Goal: Transaction & Acquisition: Purchase product/service

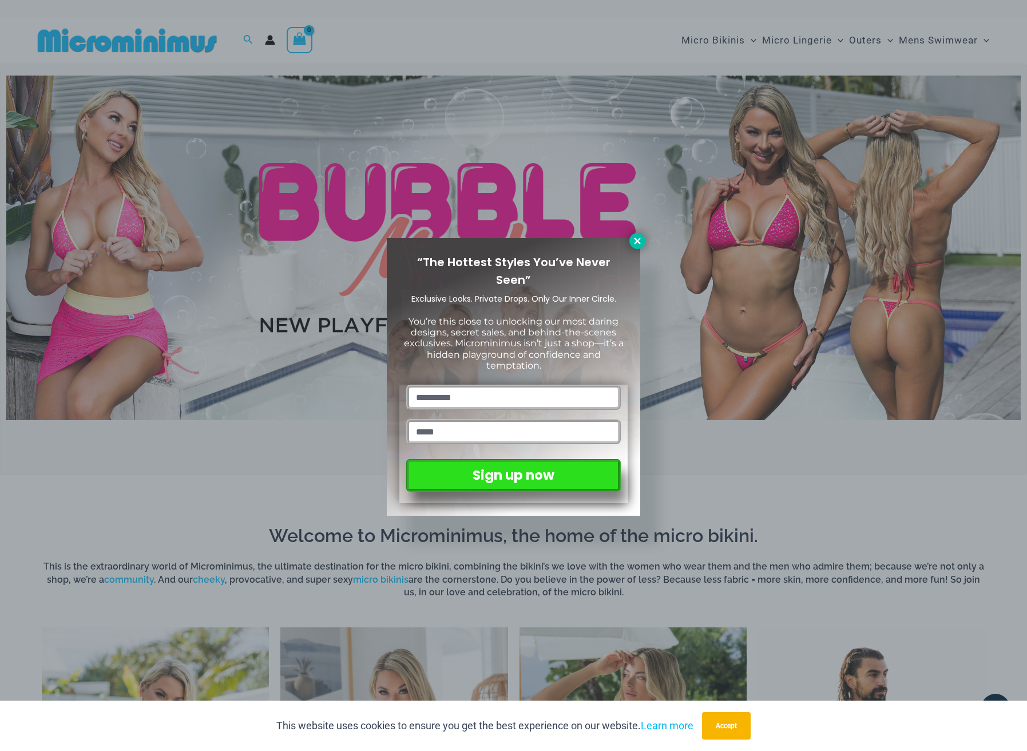
click at [637, 247] on button at bounding box center [638, 241] width 16 height 16
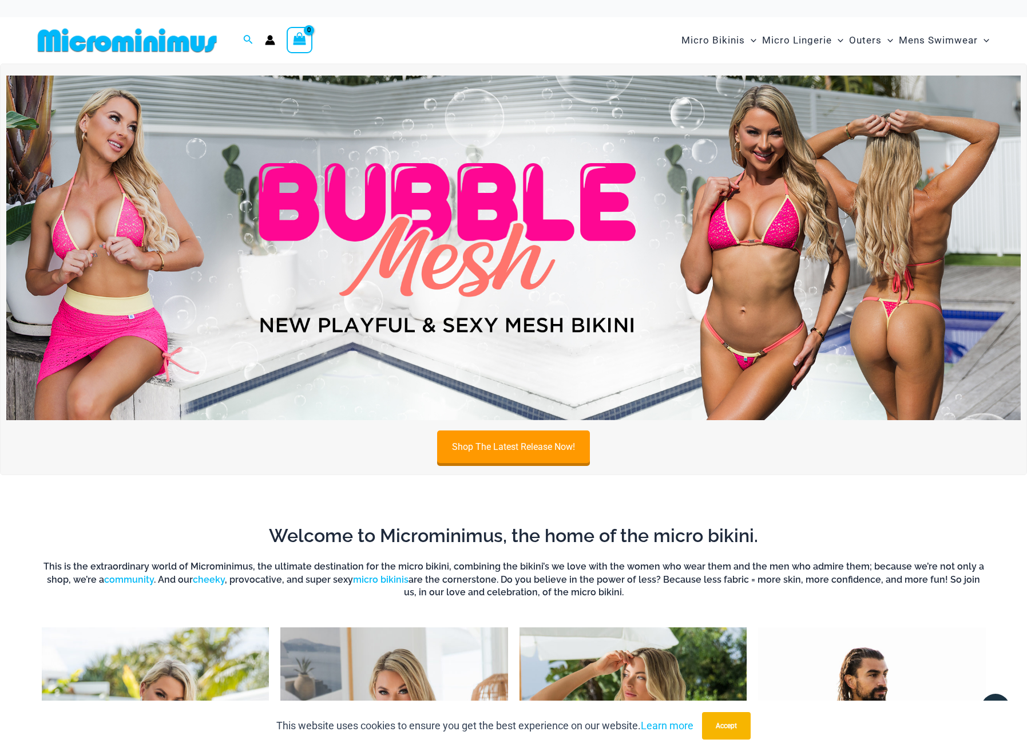
scroll to position [-1, 0]
click at [68, 222] on img at bounding box center [513, 248] width 1015 height 345
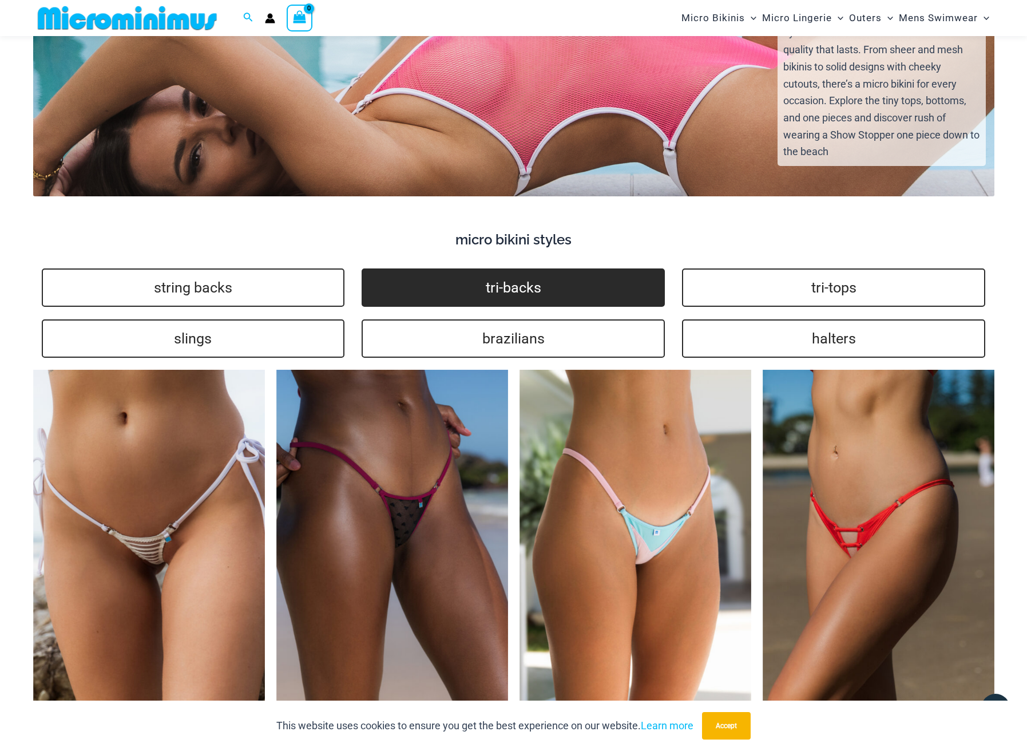
scroll to position [2237, 0]
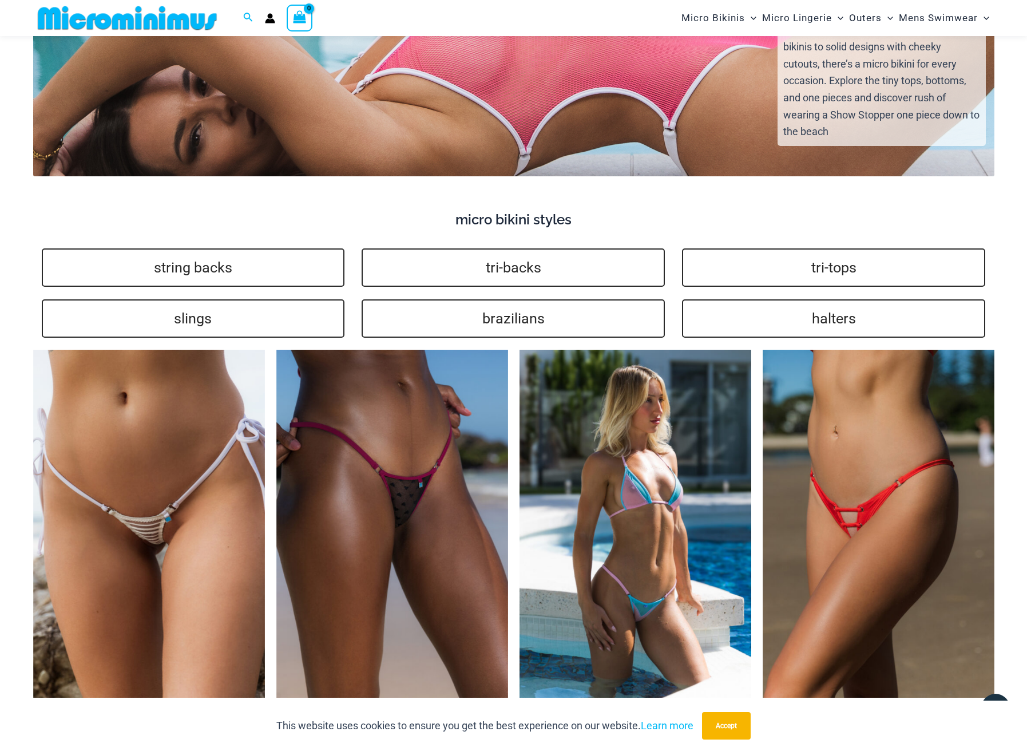
click at [659, 460] on img at bounding box center [636, 524] width 232 height 348
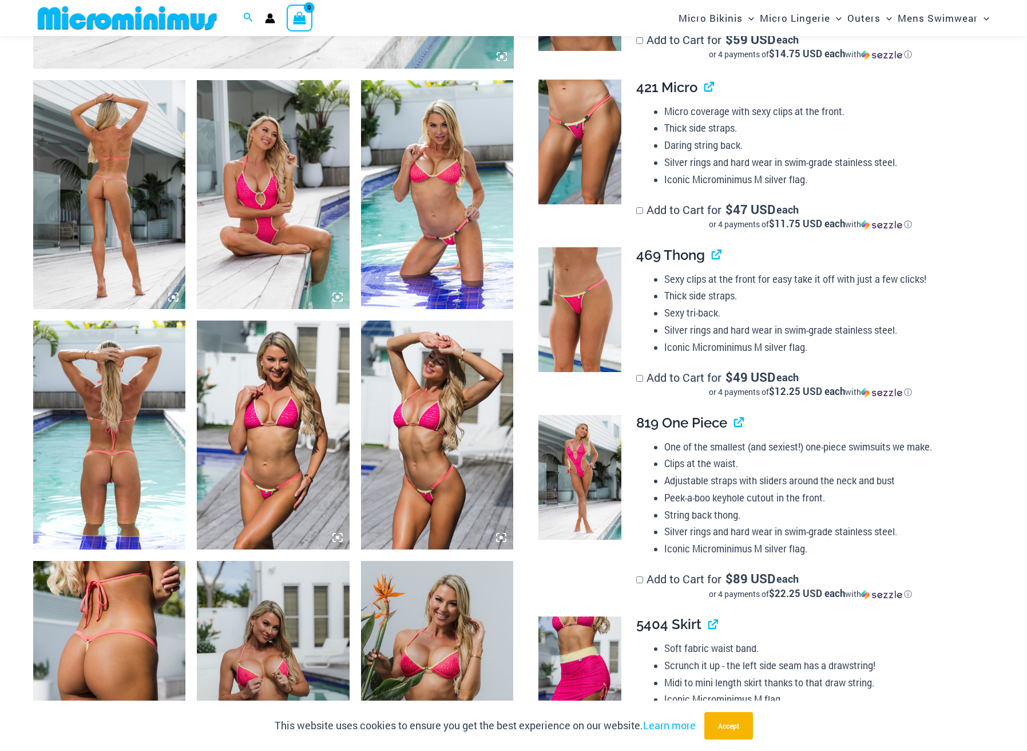
scroll to position [922, 0]
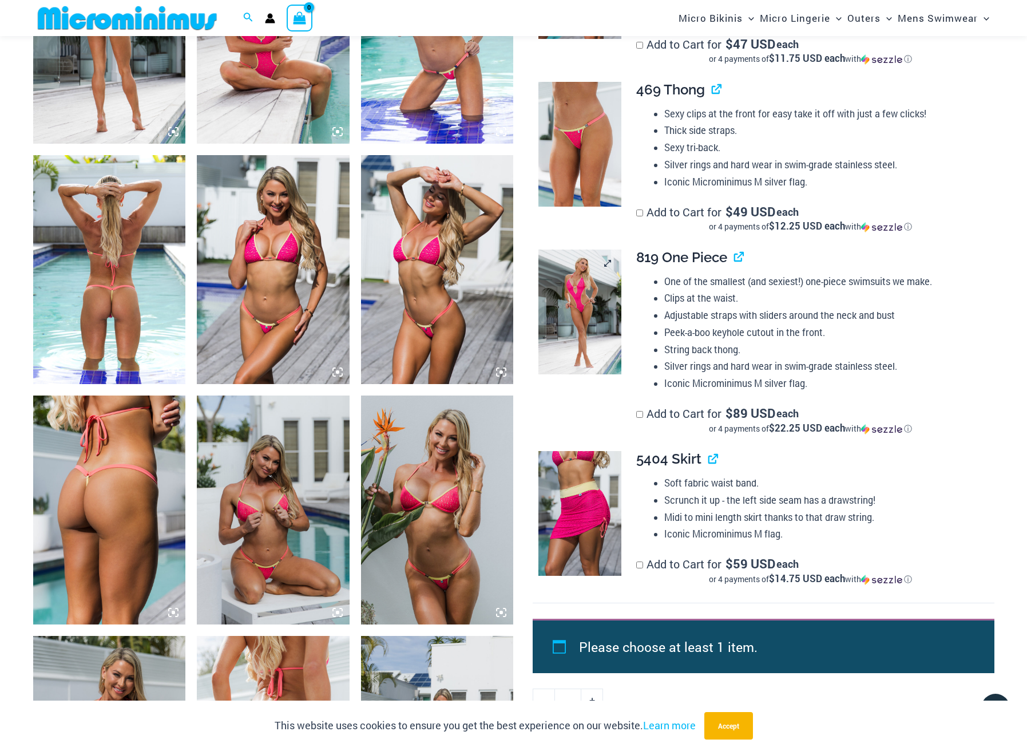
click at [581, 306] on img at bounding box center [580, 312] width 83 height 125
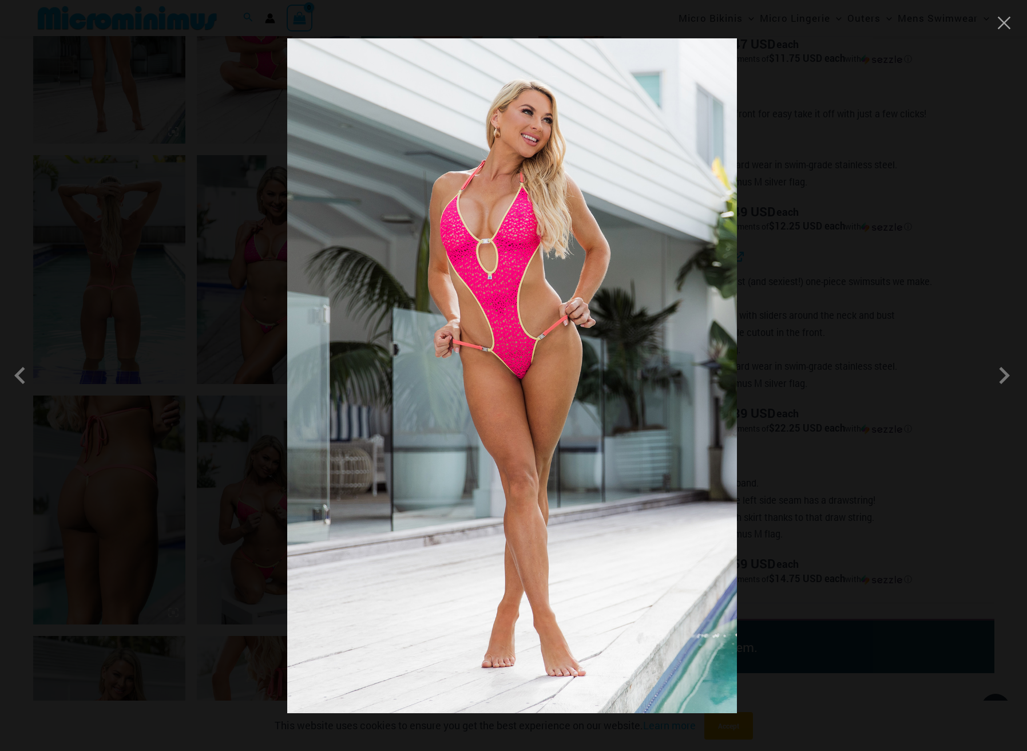
drag, startPoint x: 531, startPoint y: 329, endPoint x: -30, endPoint y: 397, distance: 564.6
click at [1001, 24] on button "Close" at bounding box center [1004, 22] width 17 height 17
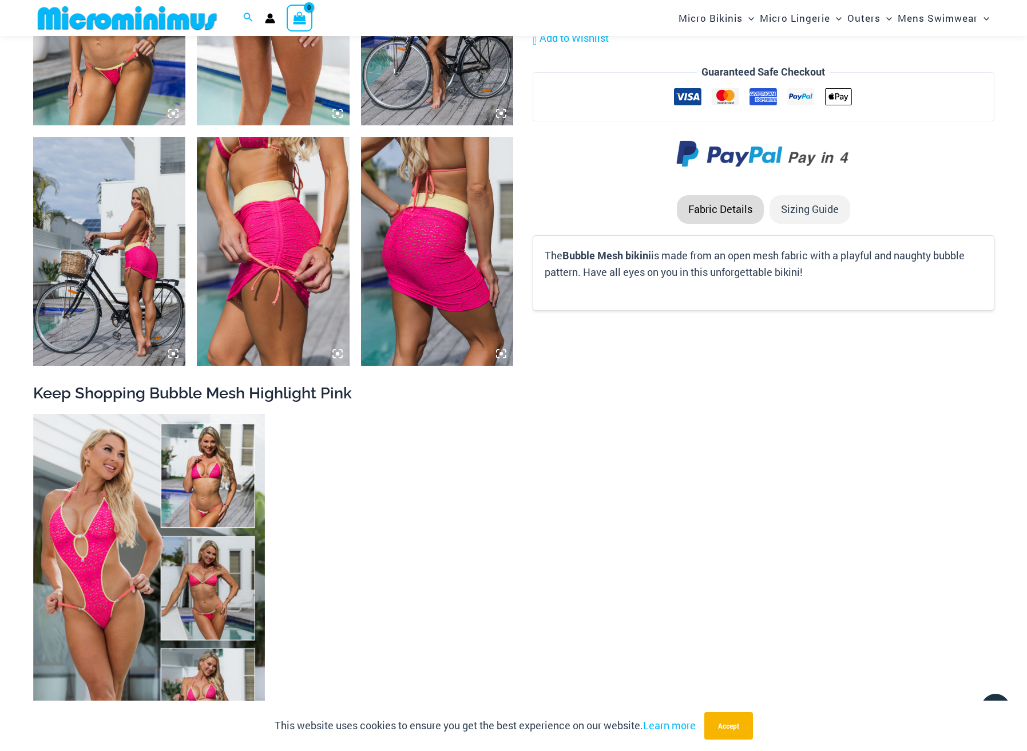
scroll to position [1661, 0]
click at [264, 229] on img at bounding box center [273, 251] width 153 height 229
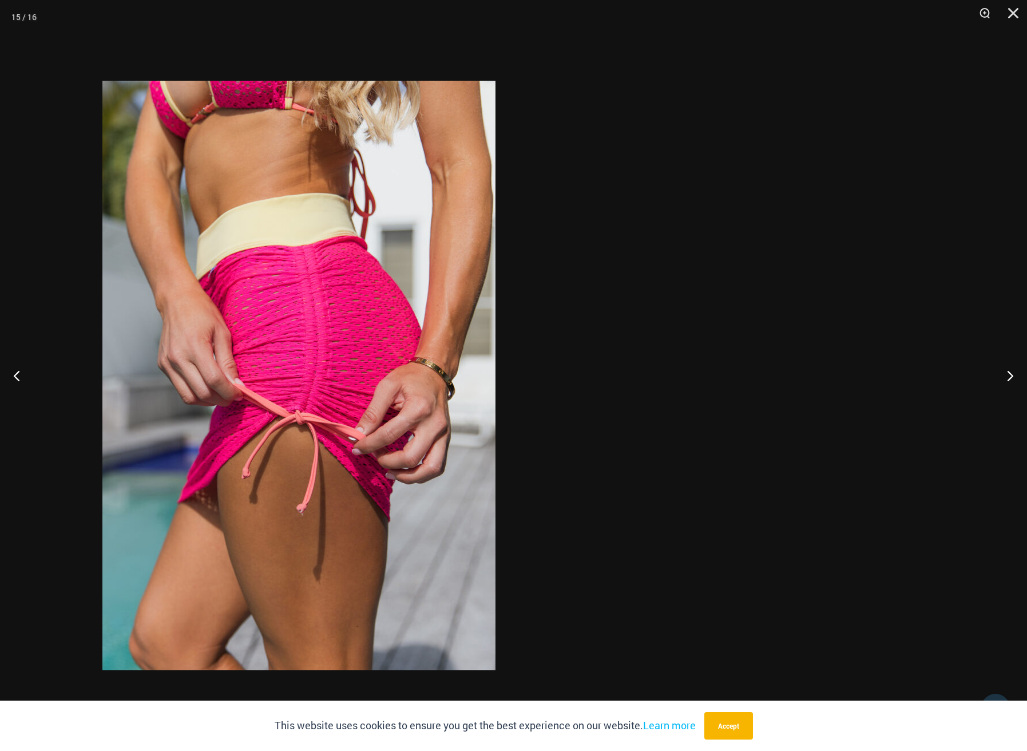
click at [446, 293] on img at bounding box center [298, 376] width 393 height 590
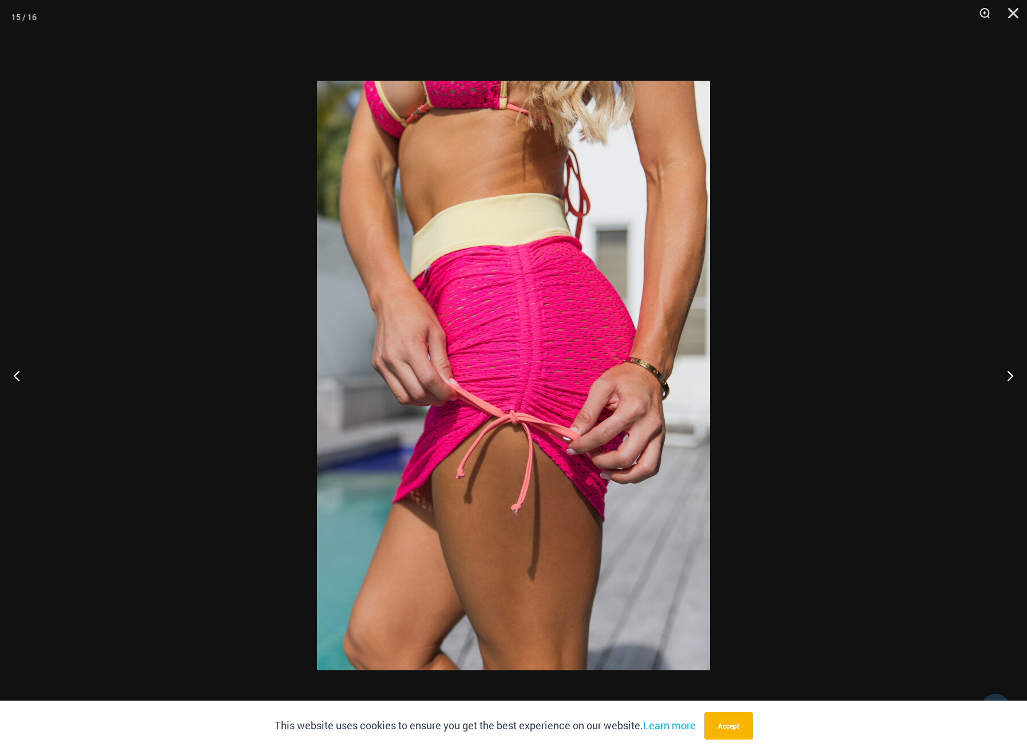
click at [473, 294] on img at bounding box center [513, 376] width 393 height 590
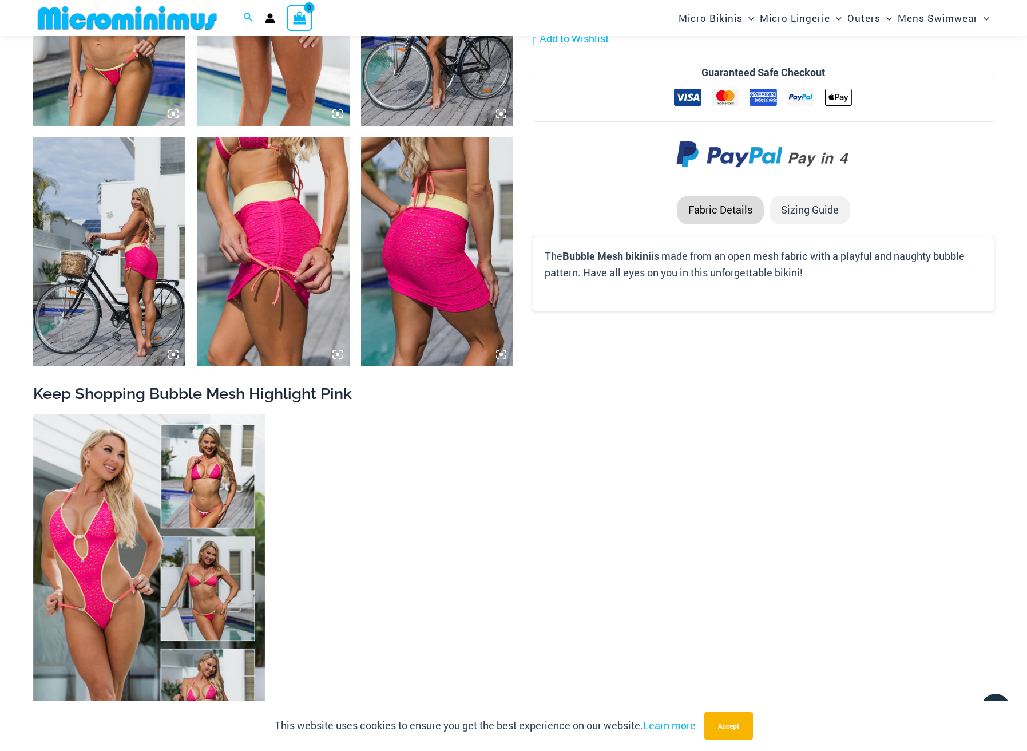
click at [441, 263] on img at bounding box center [437, 251] width 153 height 229
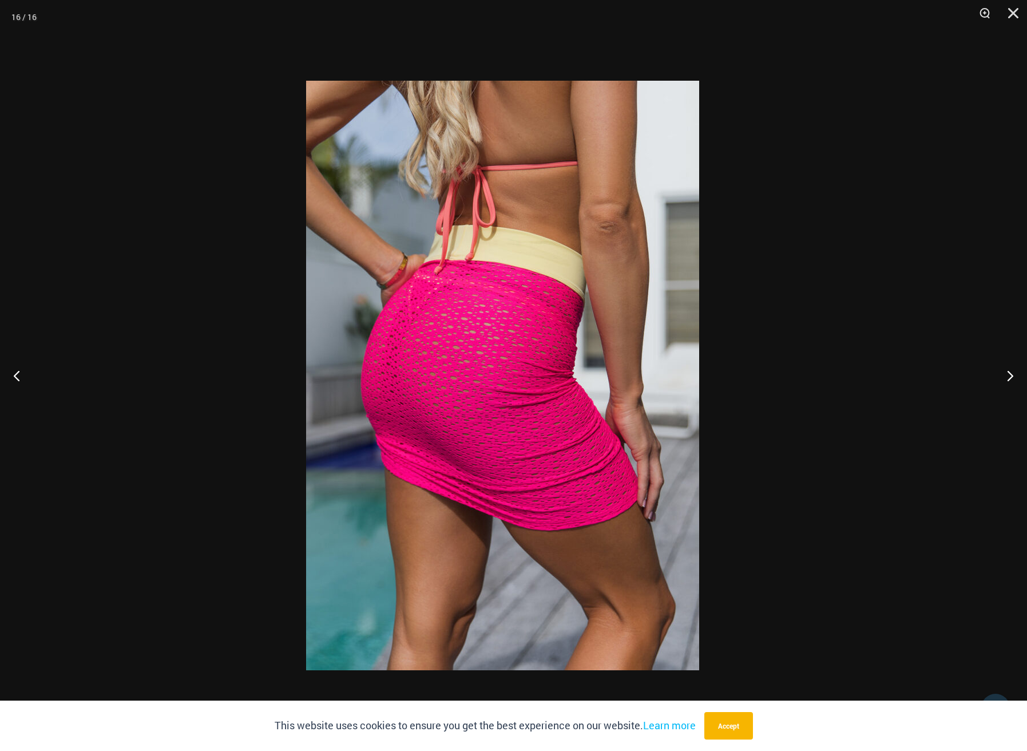
click at [528, 325] on img at bounding box center [502, 376] width 393 height 590
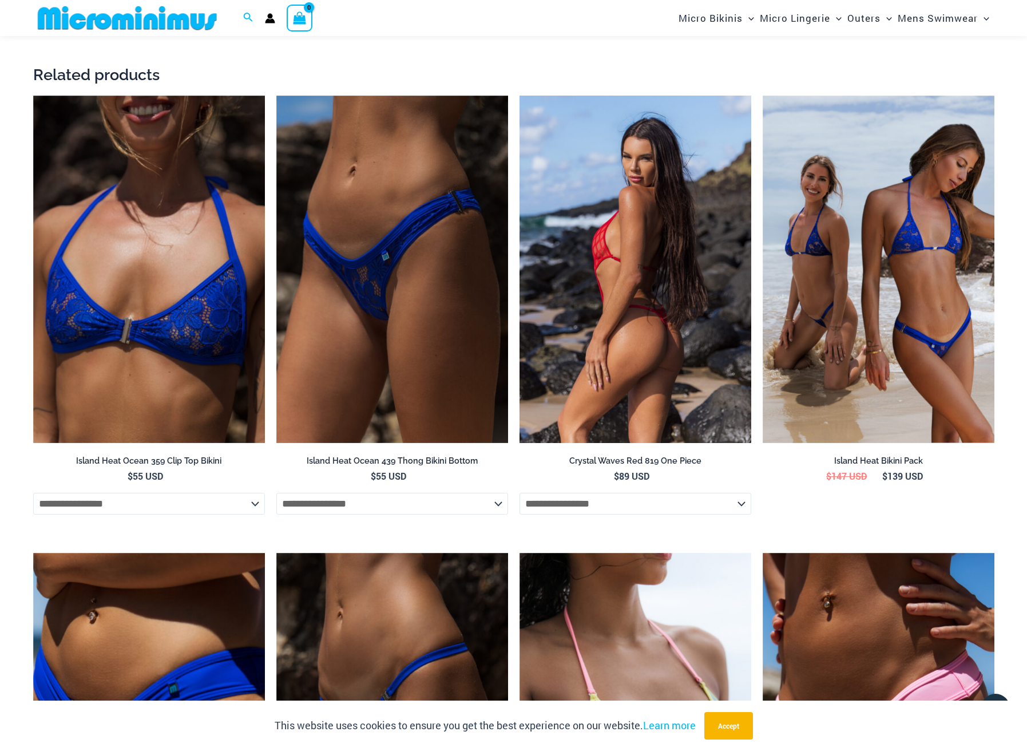
scroll to position [1993, 0]
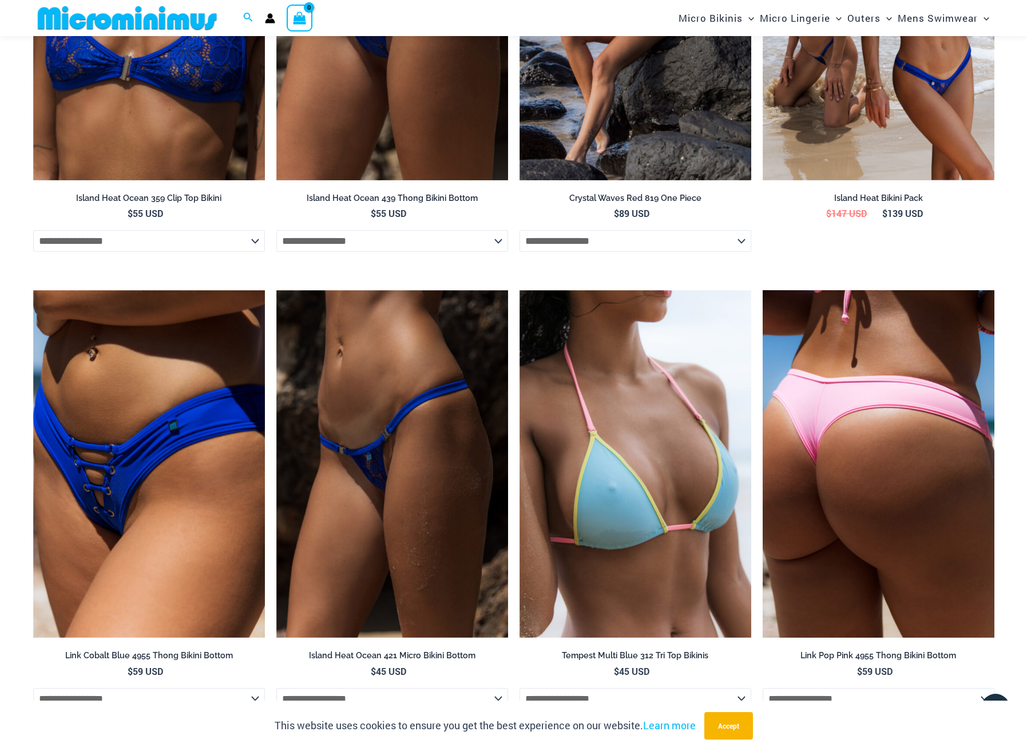
click at [947, 482] on img at bounding box center [879, 464] width 232 height 348
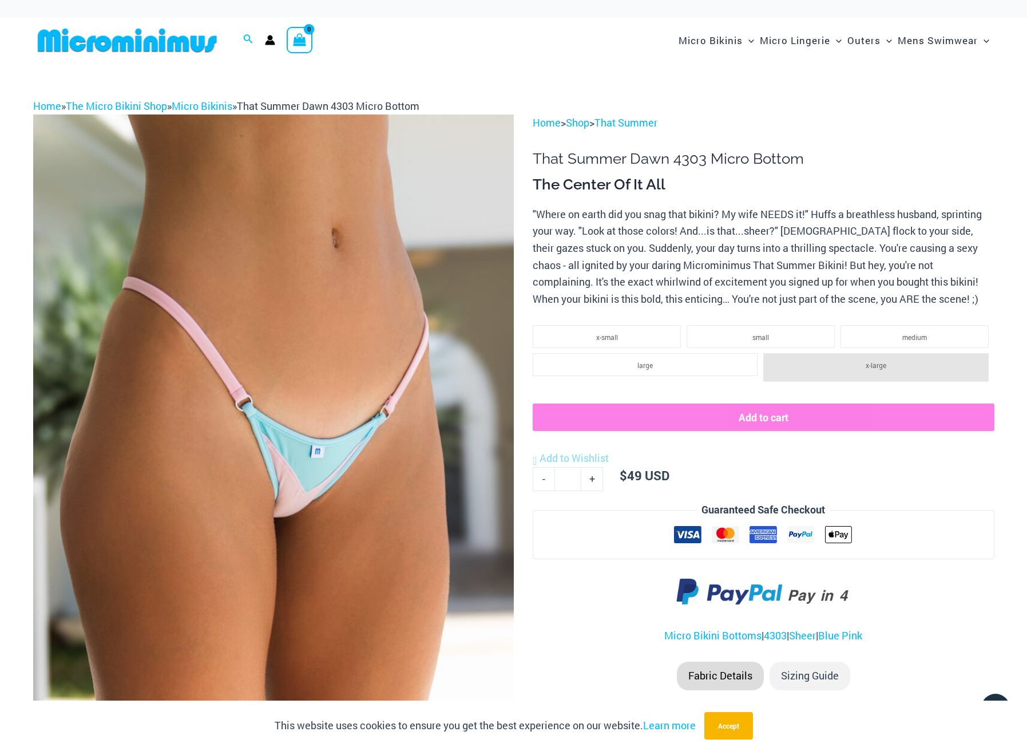
scroll to position [0, 0]
click at [335, 386] on img at bounding box center [273, 474] width 481 height 721
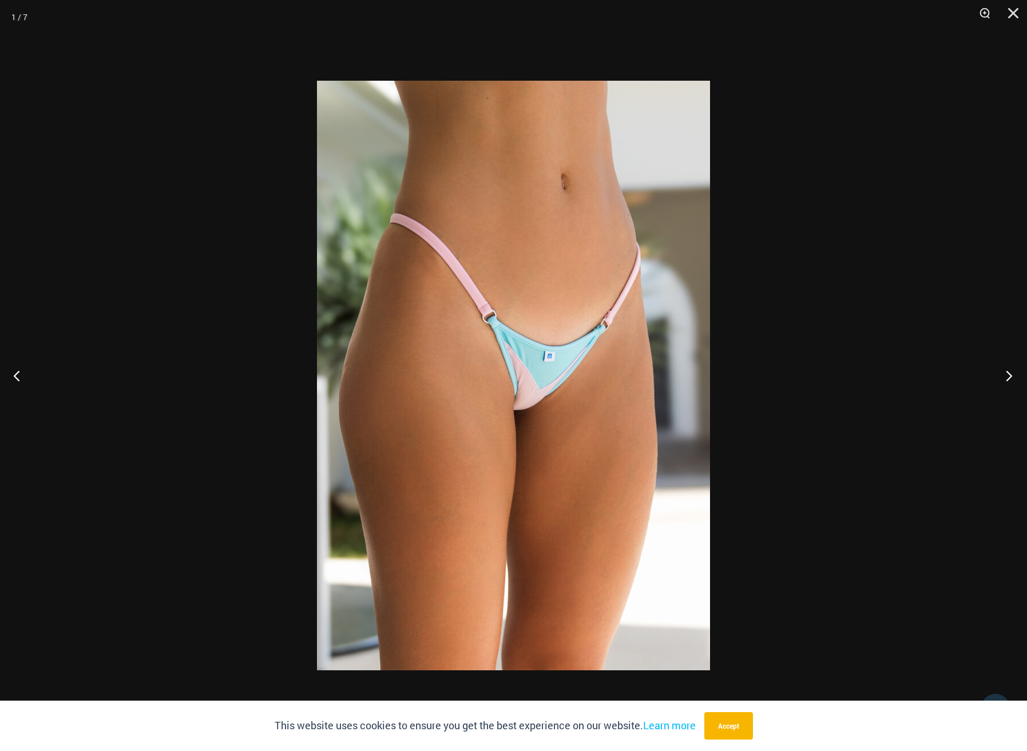
click at [1012, 375] on button "Next" at bounding box center [1006, 375] width 43 height 57
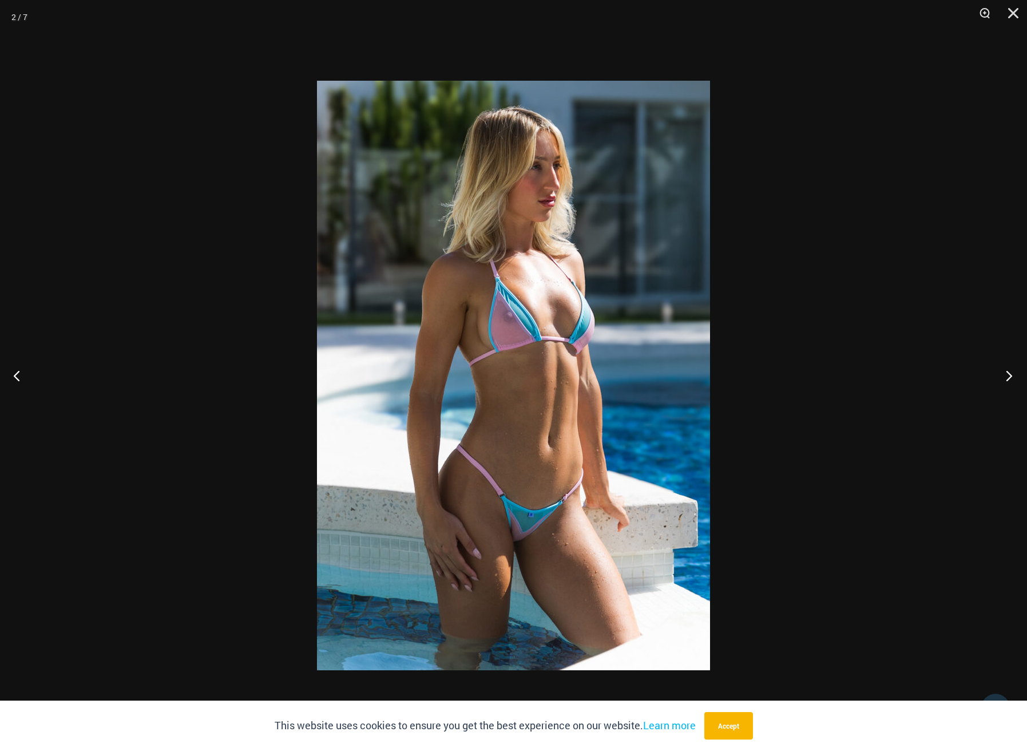
click at [1007, 376] on button "Next" at bounding box center [1006, 375] width 43 height 57
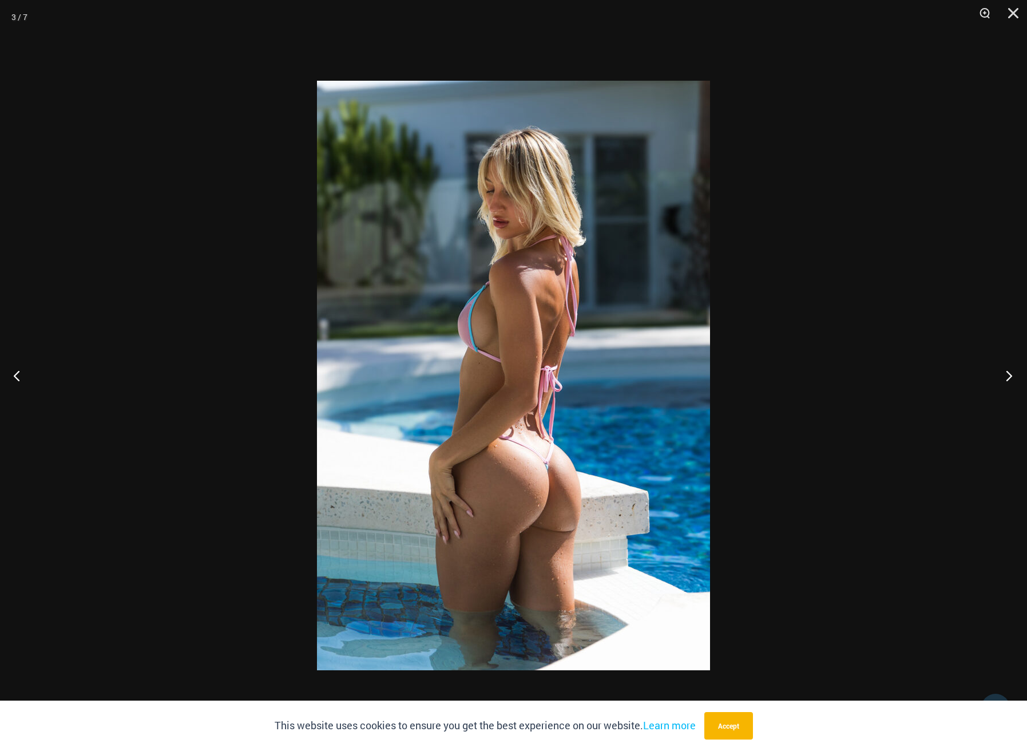
click at [1007, 376] on button "Next" at bounding box center [1006, 375] width 43 height 57
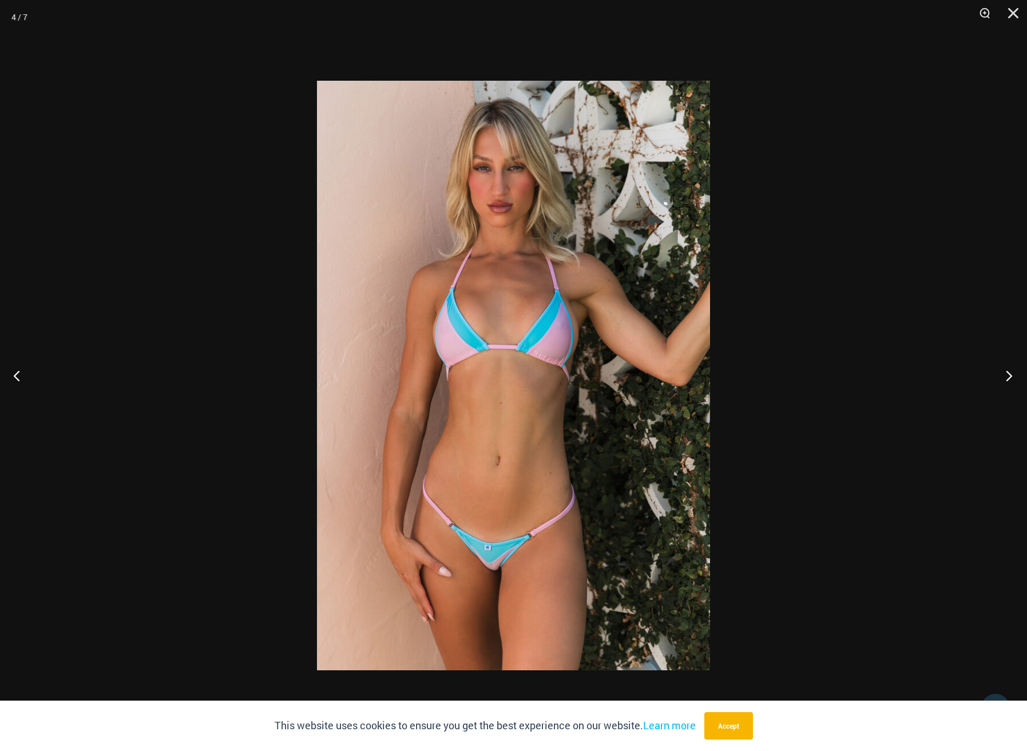
click at [1007, 376] on button "Next" at bounding box center [1006, 375] width 43 height 57
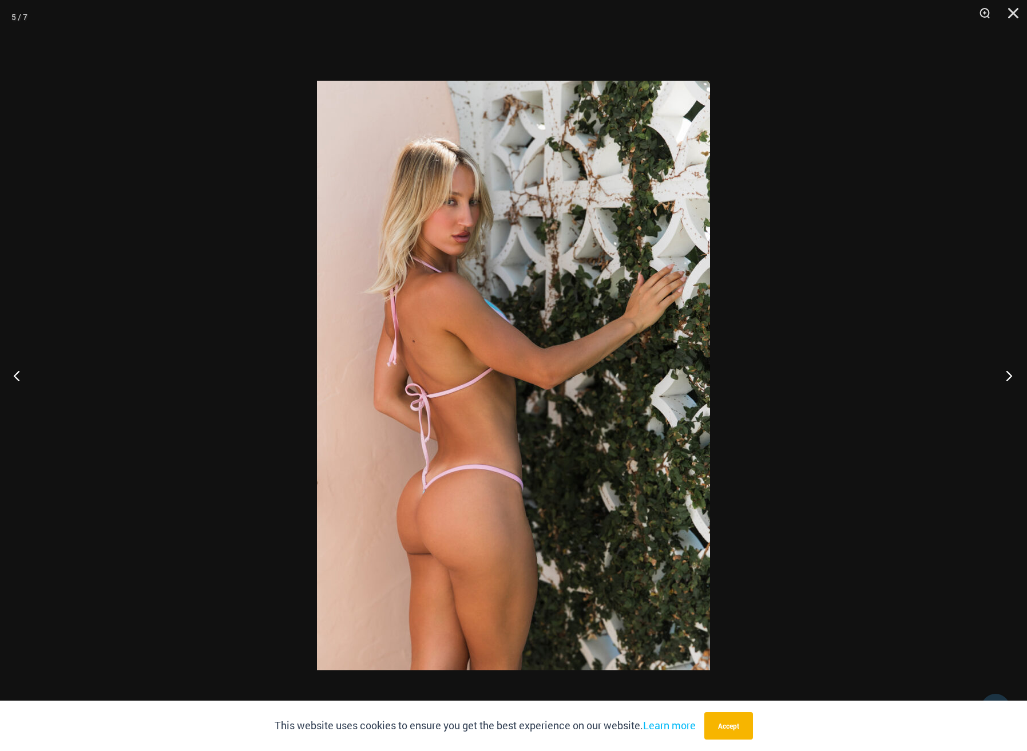
click at [1007, 376] on button "Next" at bounding box center [1006, 375] width 43 height 57
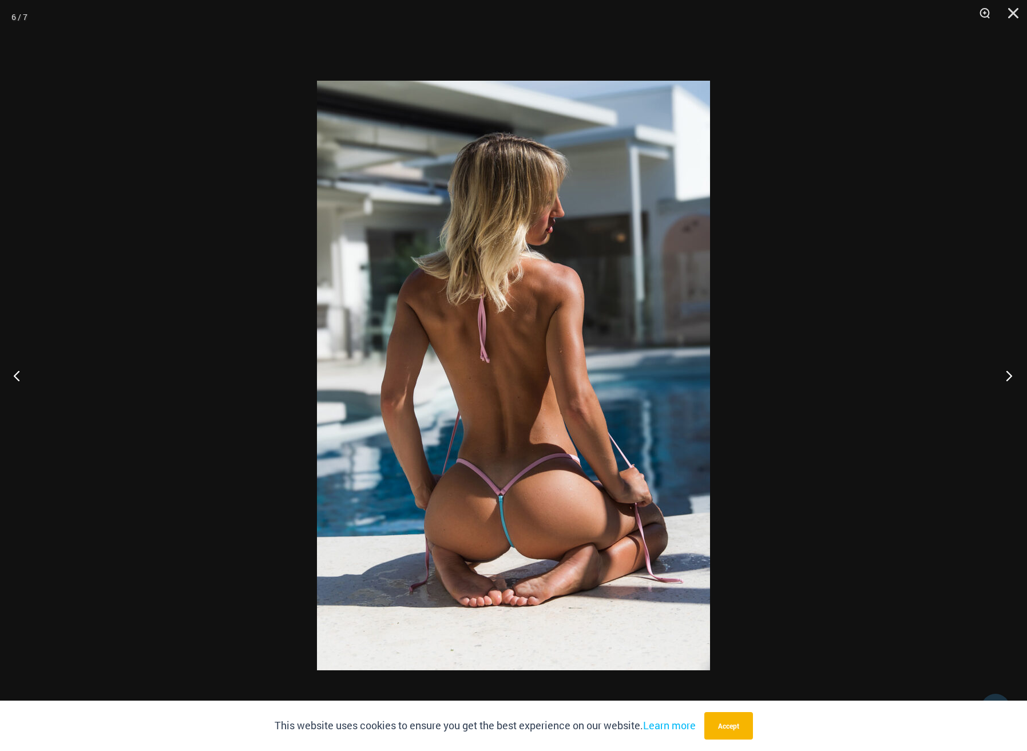
click at [1007, 376] on button "Next" at bounding box center [1006, 375] width 43 height 57
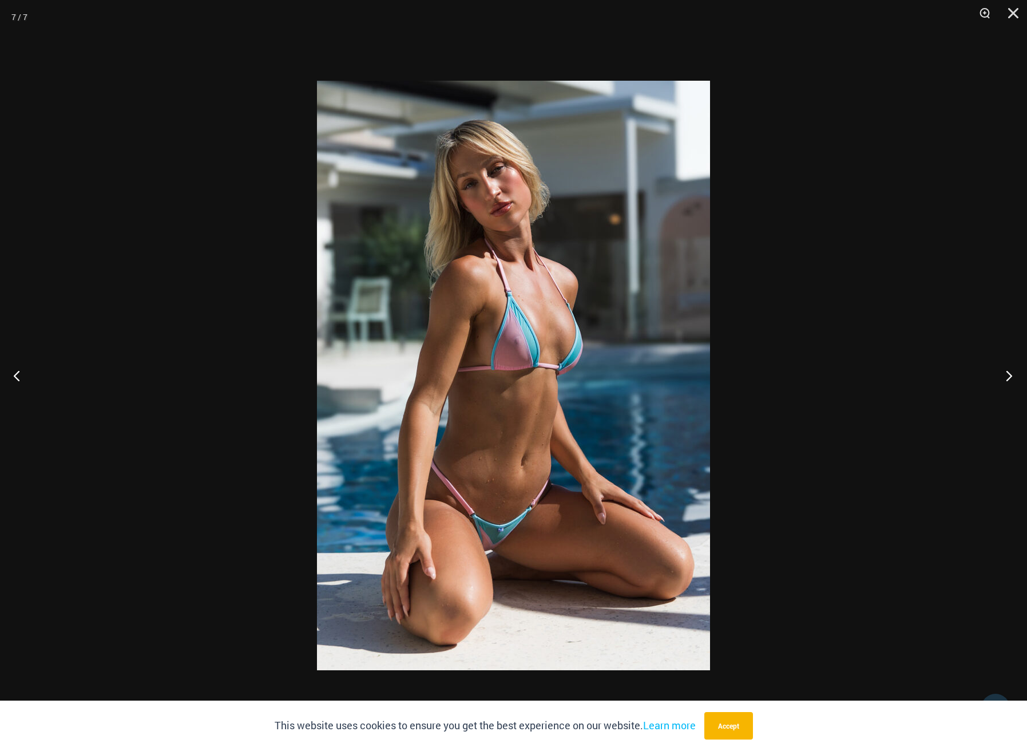
click at [1007, 376] on button "Next" at bounding box center [1006, 375] width 43 height 57
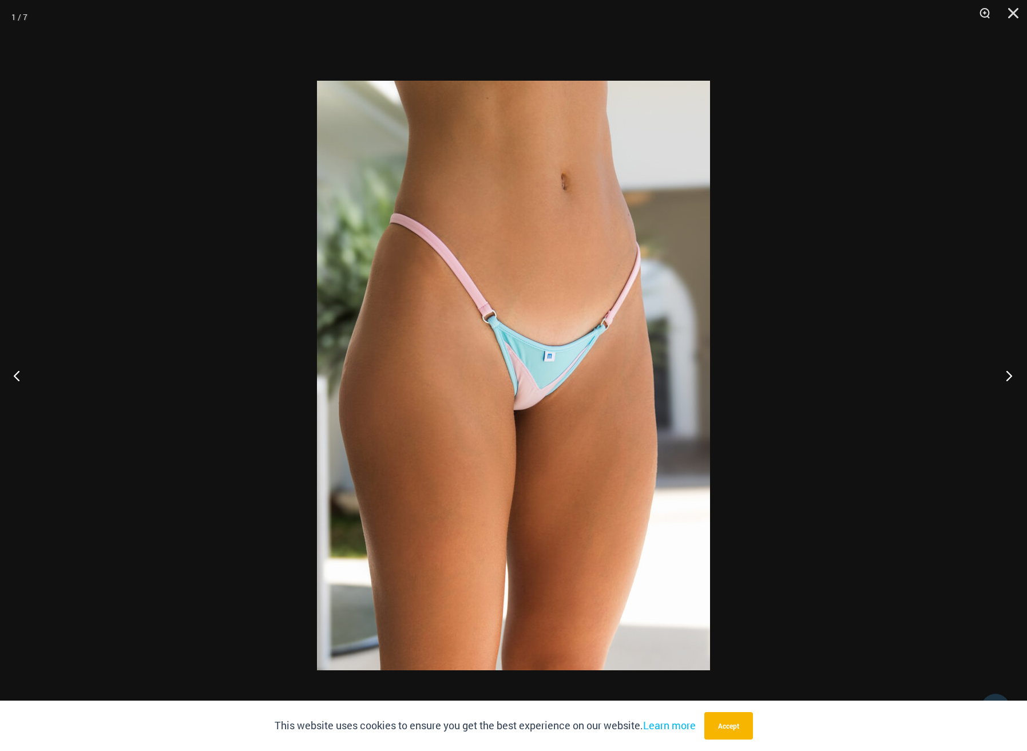
click at [1007, 376] on button "Next" at bounding box center [1006, 375] width 43 height 57
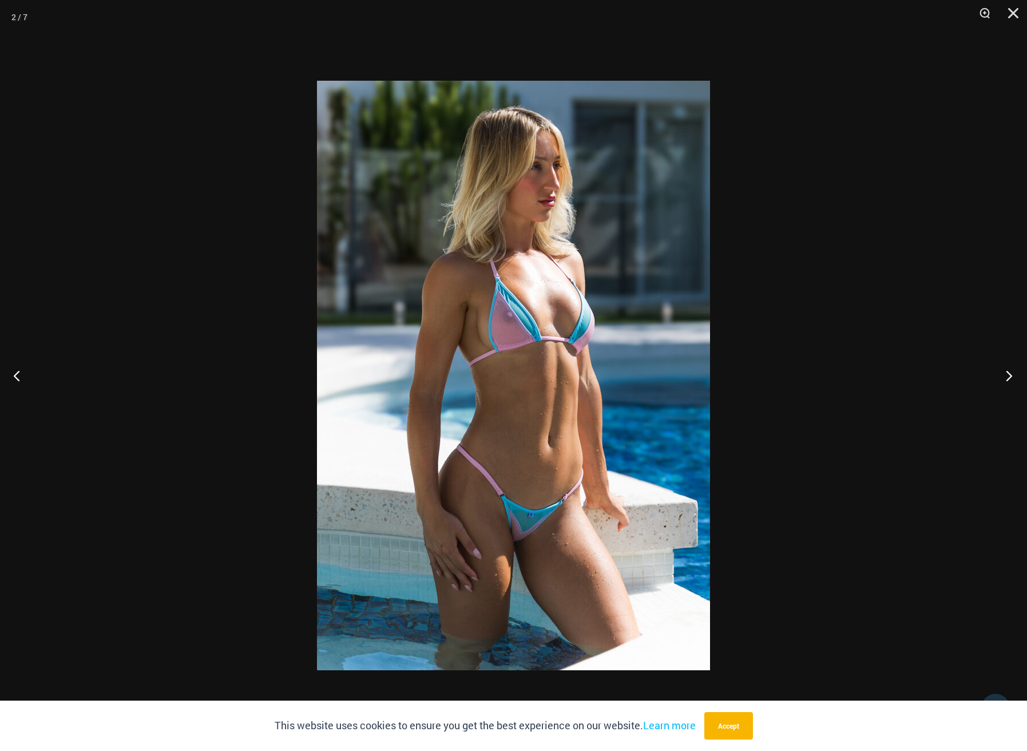
click at [1007, 376] on button "Next" at bounding box center [1006, 375] width 43 height 57
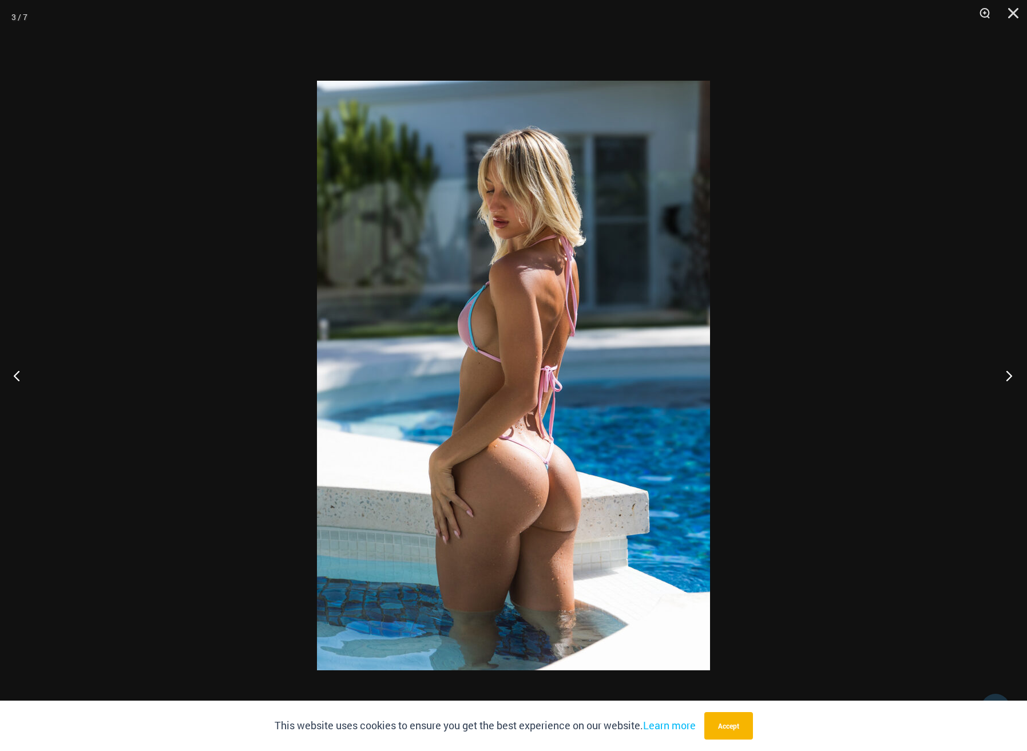
click at [1007, 376] on button "Next" at bounding box center [1006, 375] width 43 height 57
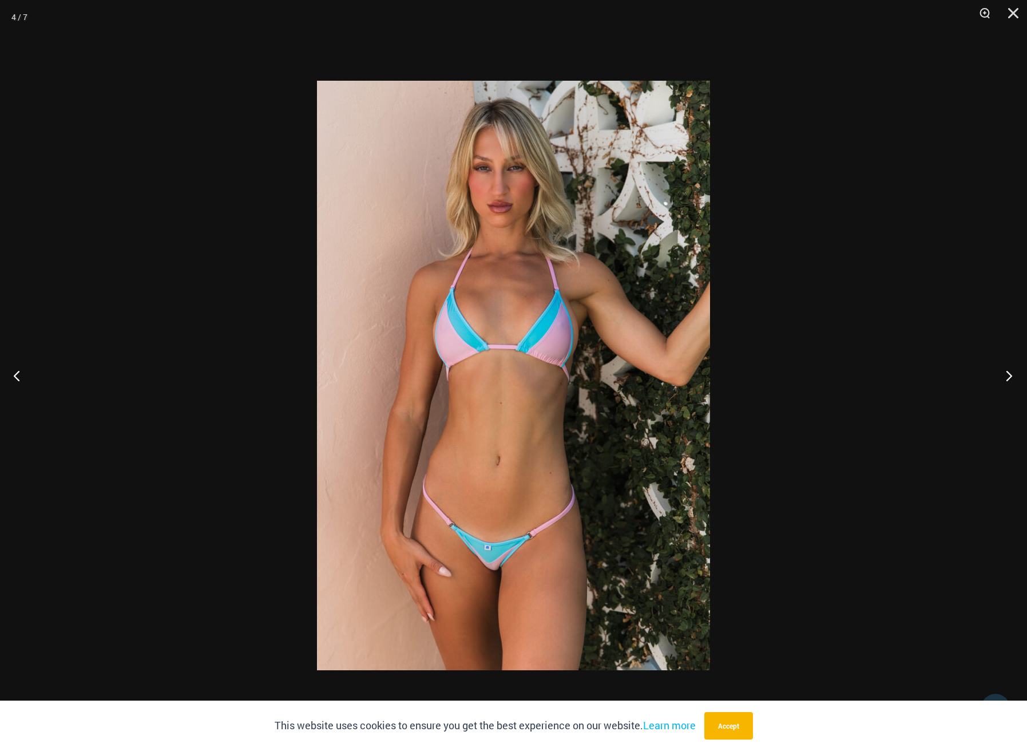
click at [1007, 376] on button "Next" at bounding box center [1006, 375] width 43 height 57
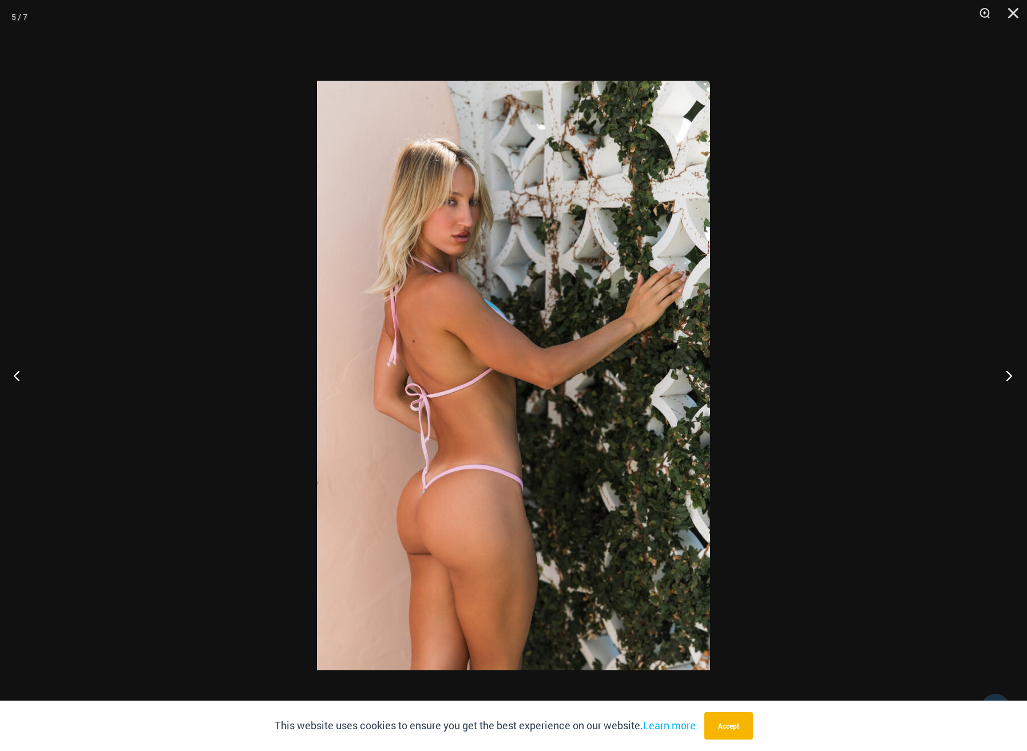
click at [1007, 376] on button "Next" at bounding box center [1006, 375] width 43 height 57
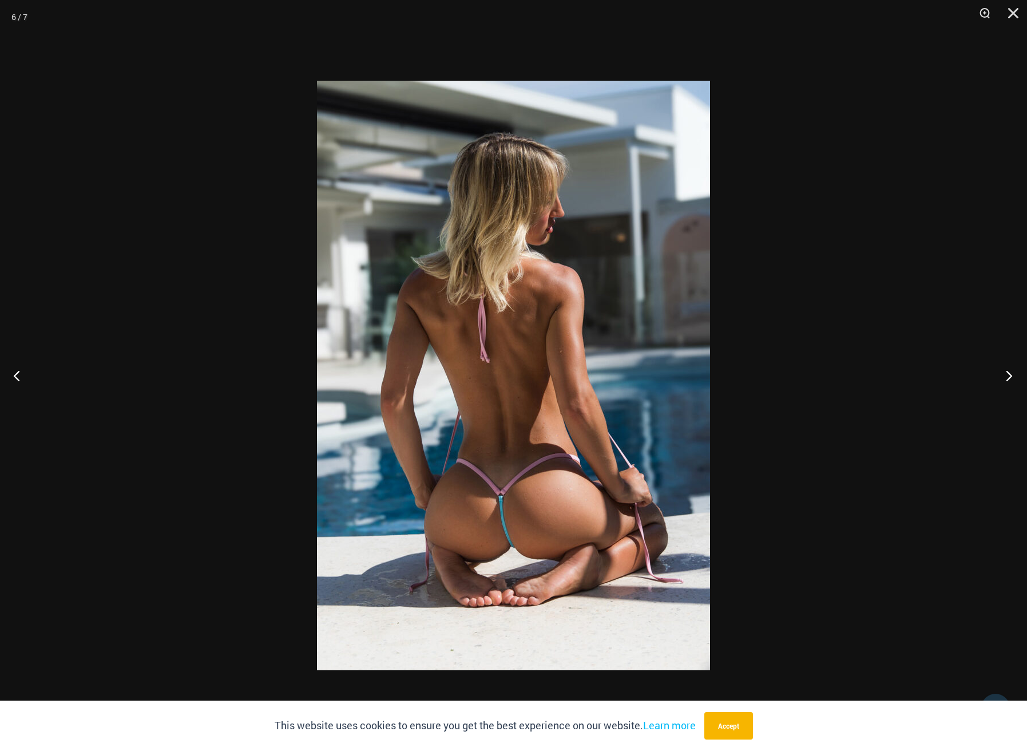
click at [1007, 376] on button "Next" at bounding box center [1006, 375] width 43 height 57
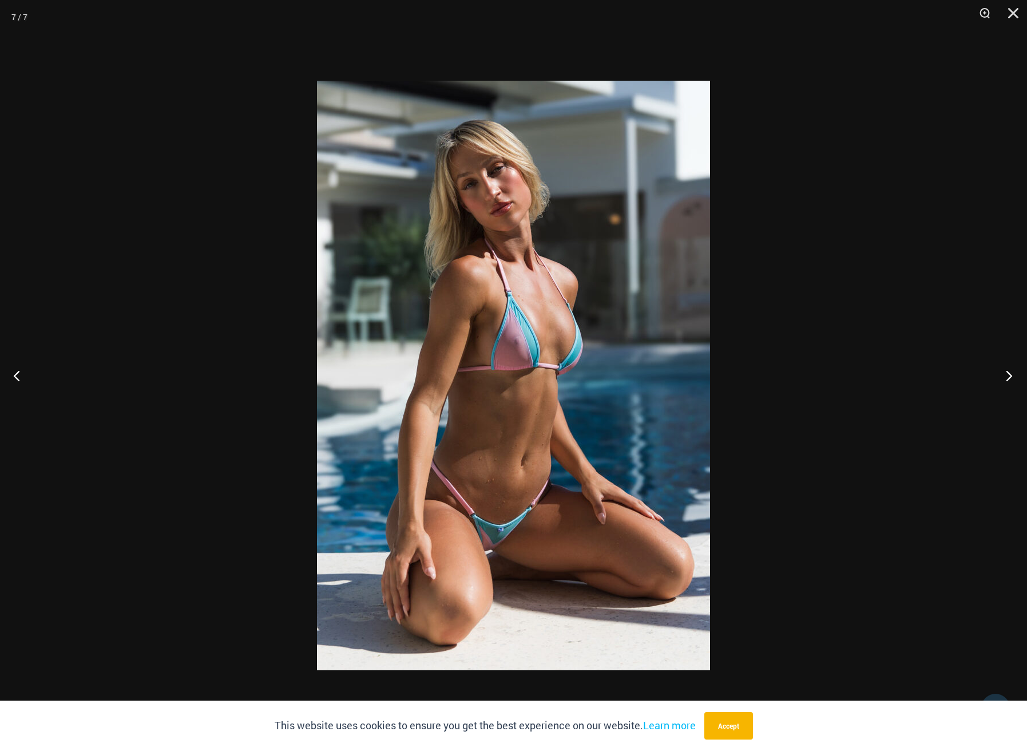
click at [1007, 376] on button "Next" at bounding box center [1006, 375] width 43 height 57
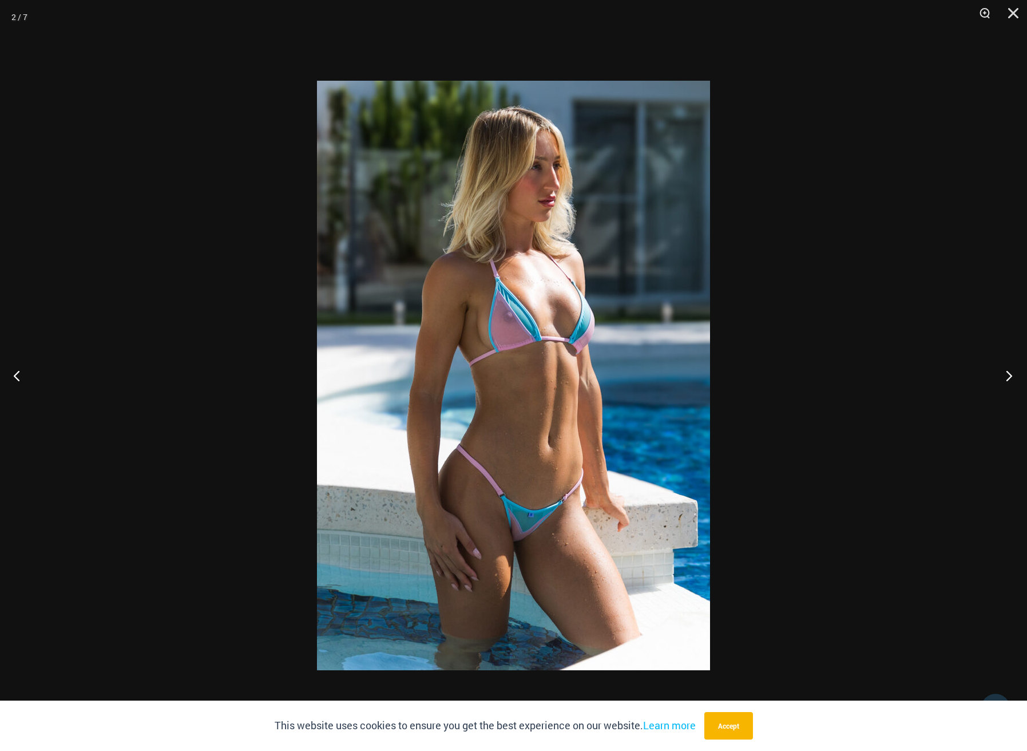
click at [1007, 376] on button "Next" at bounding box center [1006, 375] width 43 height 57
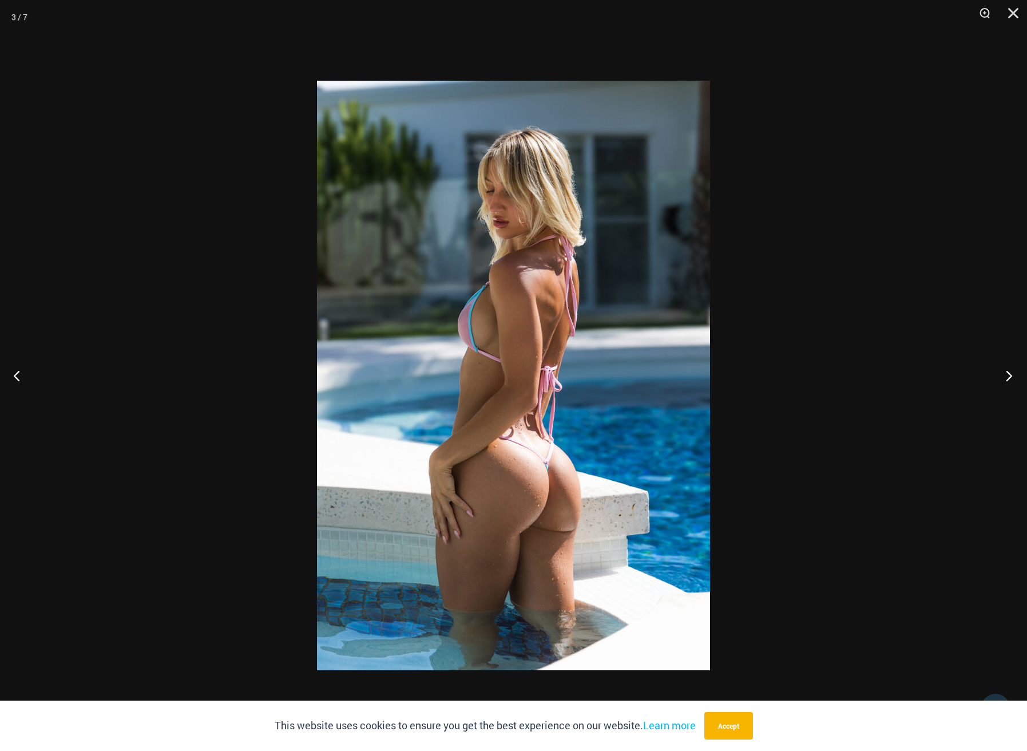
click at [1007, 376] on button "Next" at bounding box center [1006, 375] width 43 height 57
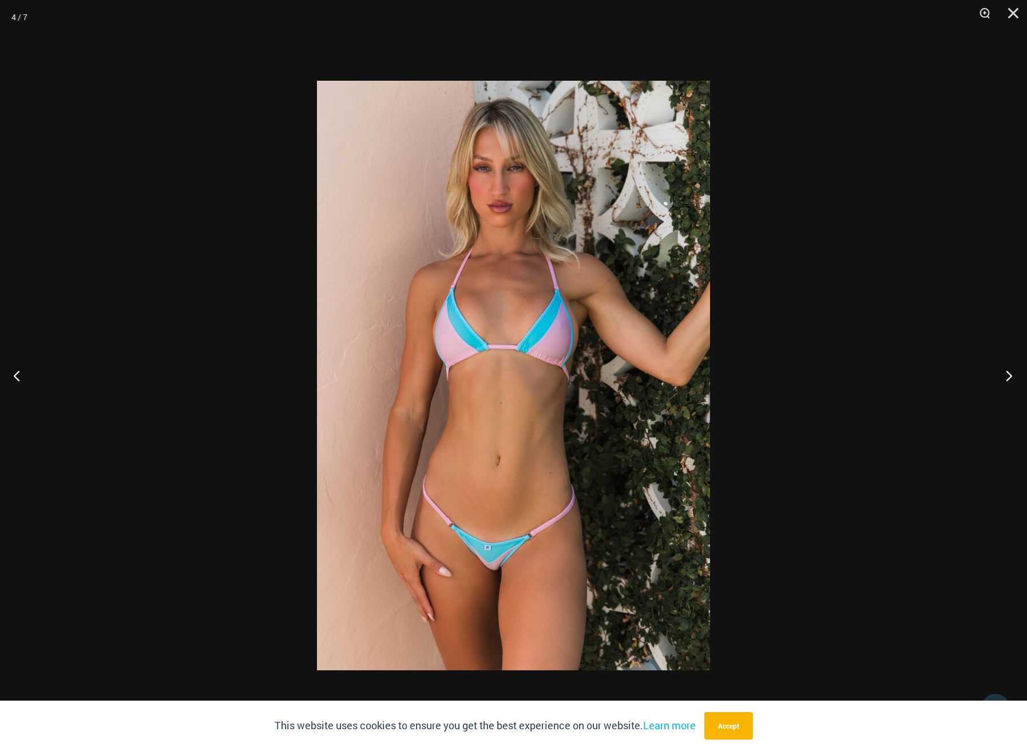
click at [1007, 376] on button "Next" at bounding box center [1006, 375] width 43 height 57
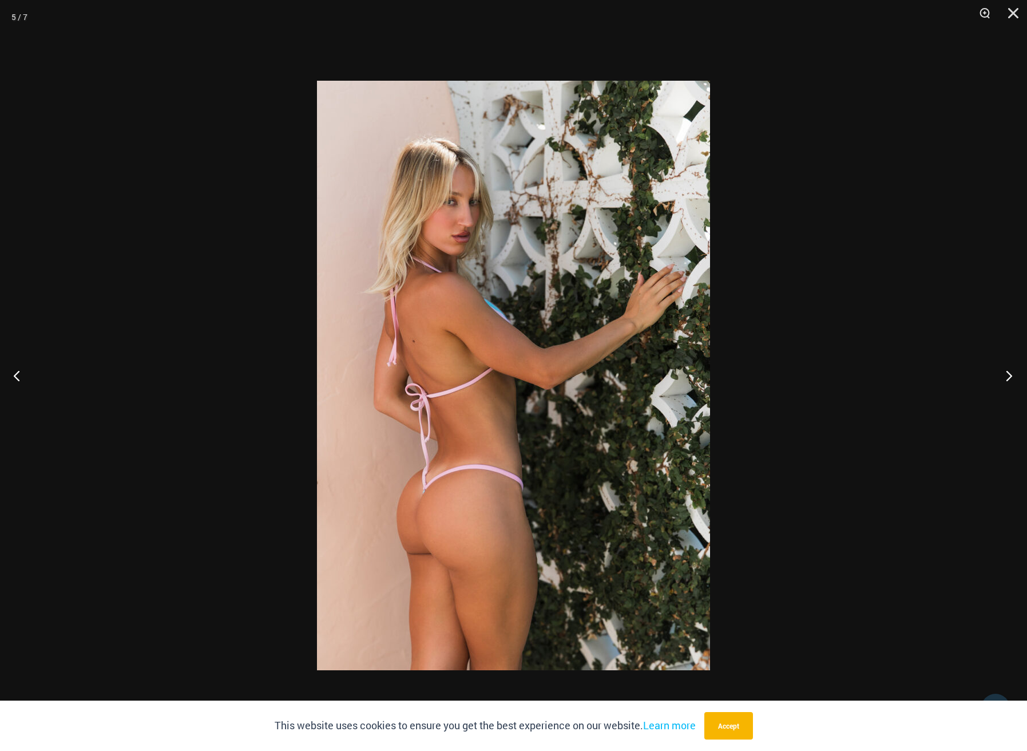
click at [1007, 376] on button "Next" at bounding box center [1006, 375] width 43 height 57
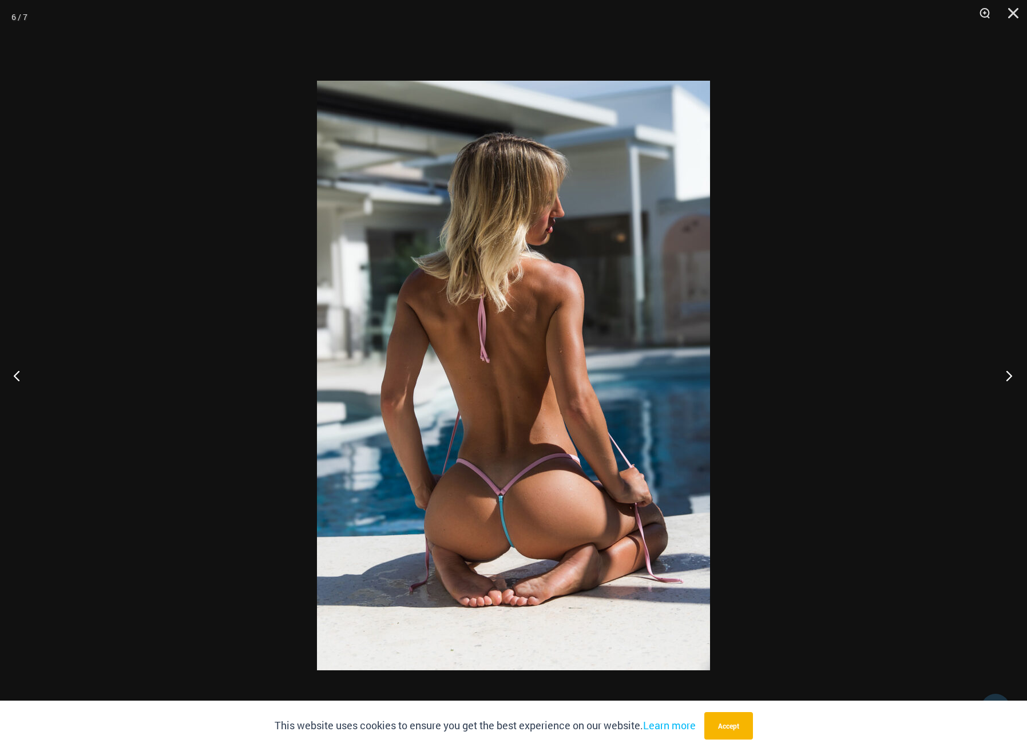
click at [1007, 376] on button "Next" at bounding box center [1006, 375] width 43 height 57
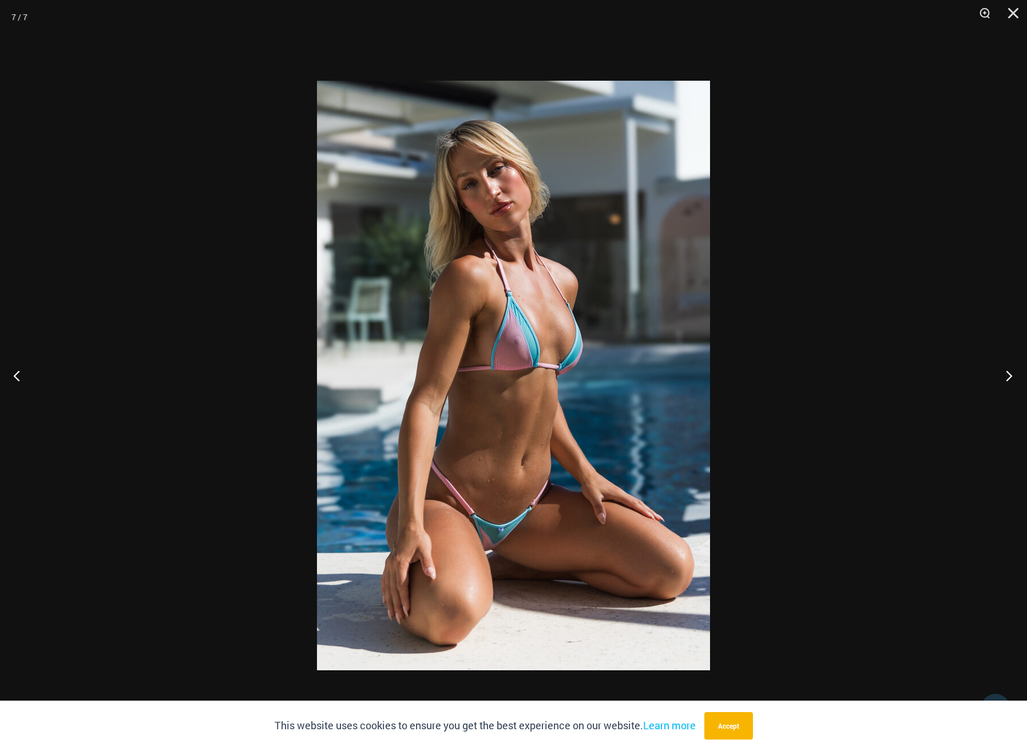
click at [1007, 376] on button "Next" at bounding box center [1006, 375] width 43 height 57
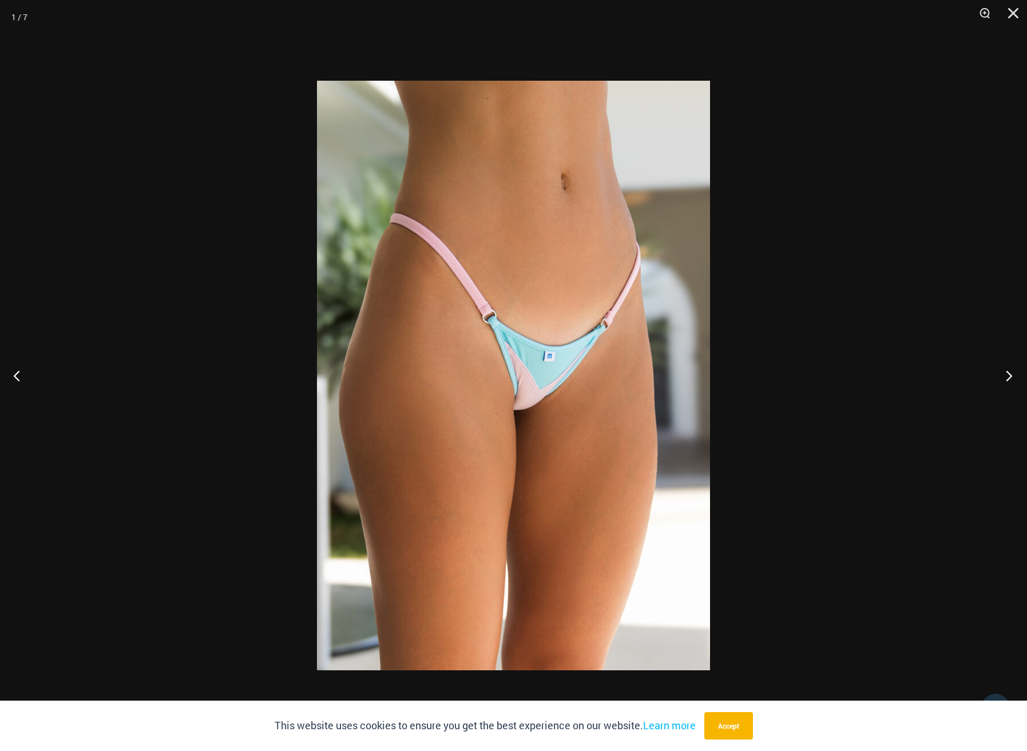
click at [1007, 376] on button "Next" at bounding box center [1006, 375] width 43 height 57
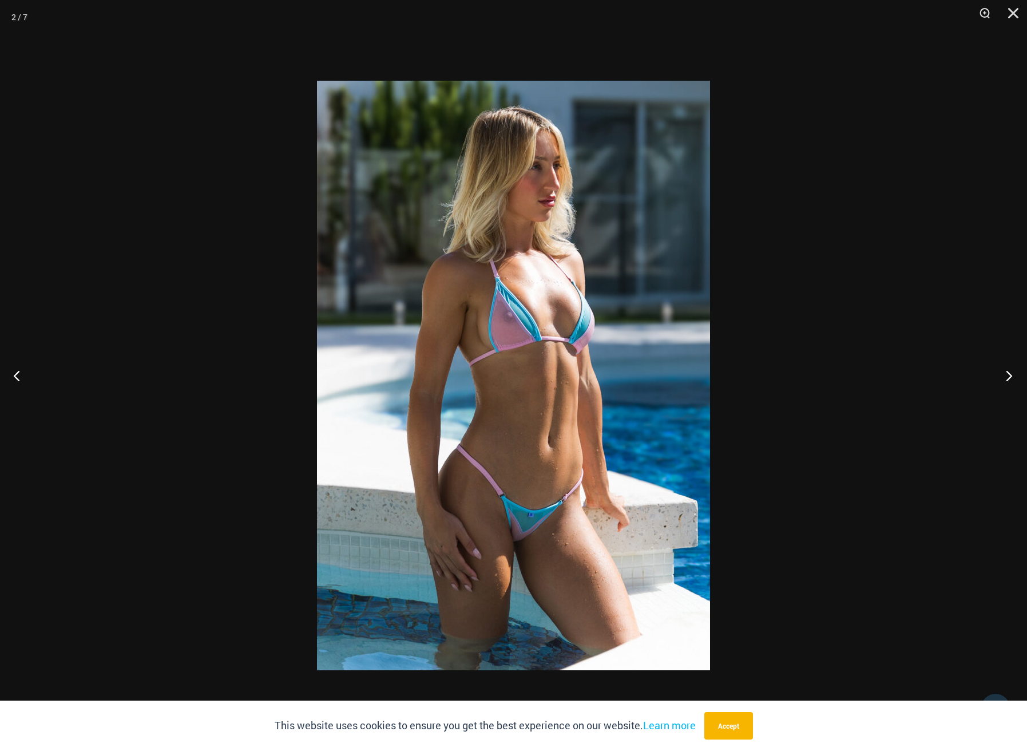
click at [1007, 376] on button "Next" at bounding box center [1006, 375] width 43 height 57
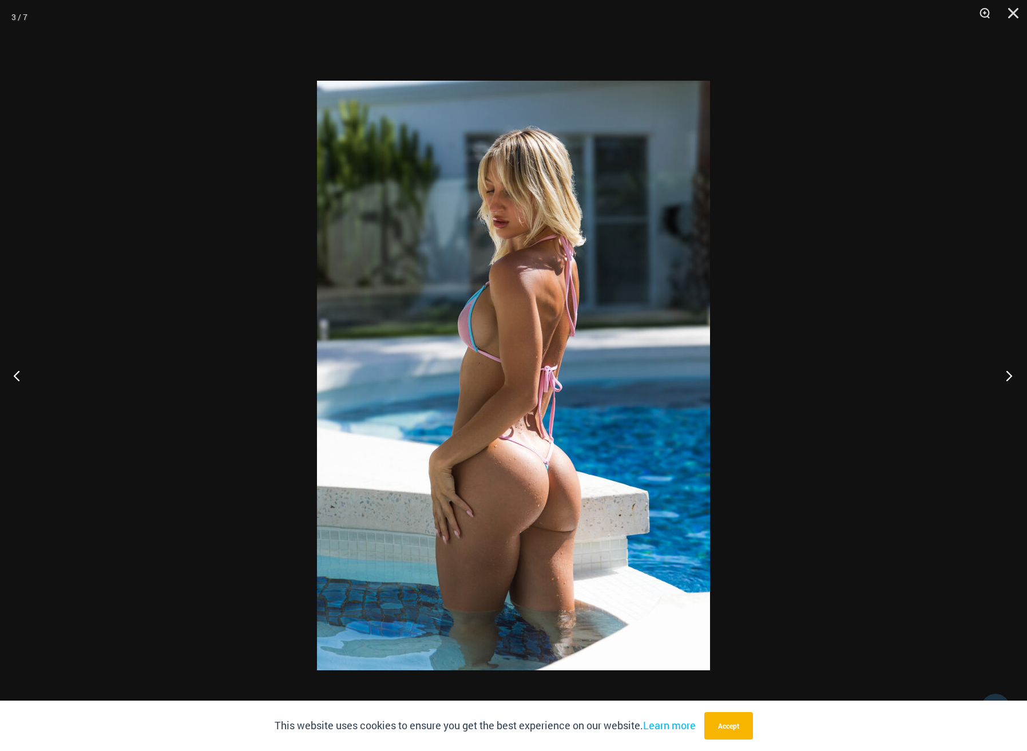
click at [1007, 376] on button "Next" at bounding box center [1006, 375] width 43 height 57
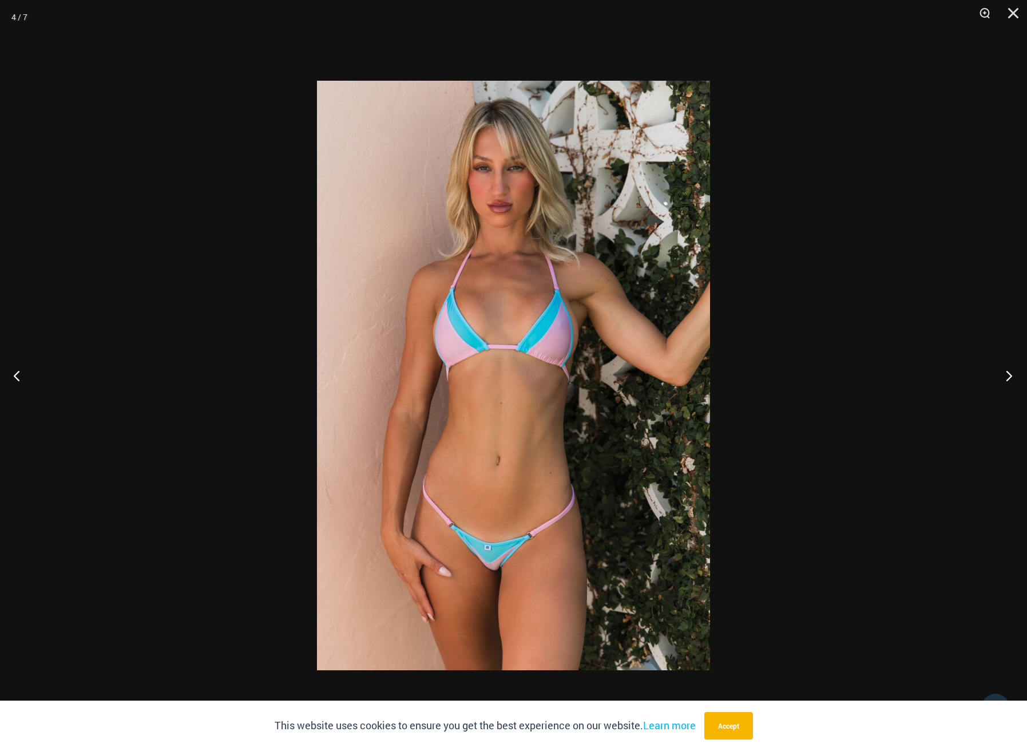
click at [1007, 376] on button "Next" at bounding box center [1006, 375] width 43 height 57
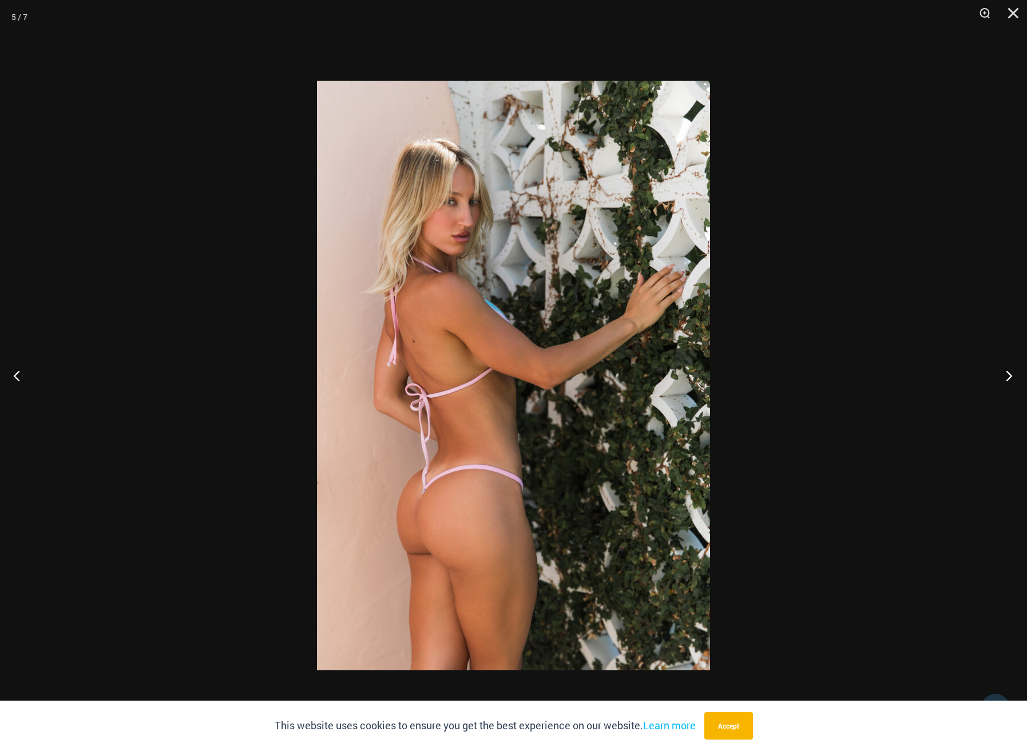
click at [1007, 376] on button "Next" at bounding box center [1006, 375] width 43 height 57
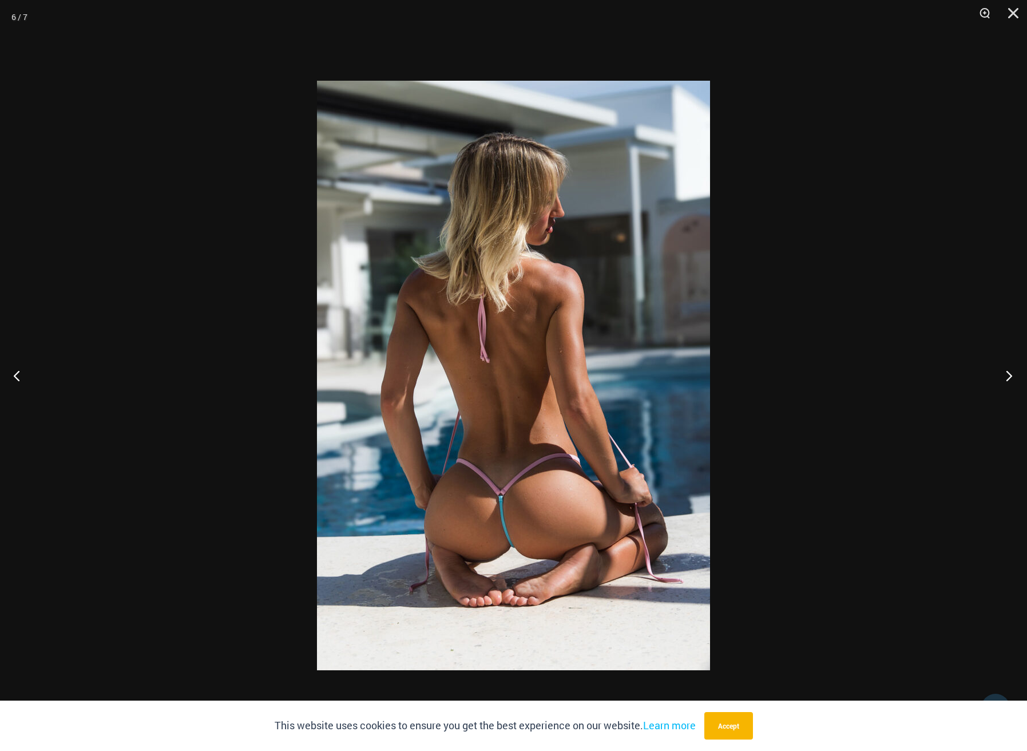
click at [1007, 376] on button "Next" at bounding box center [1006, 375] width 43 height 57
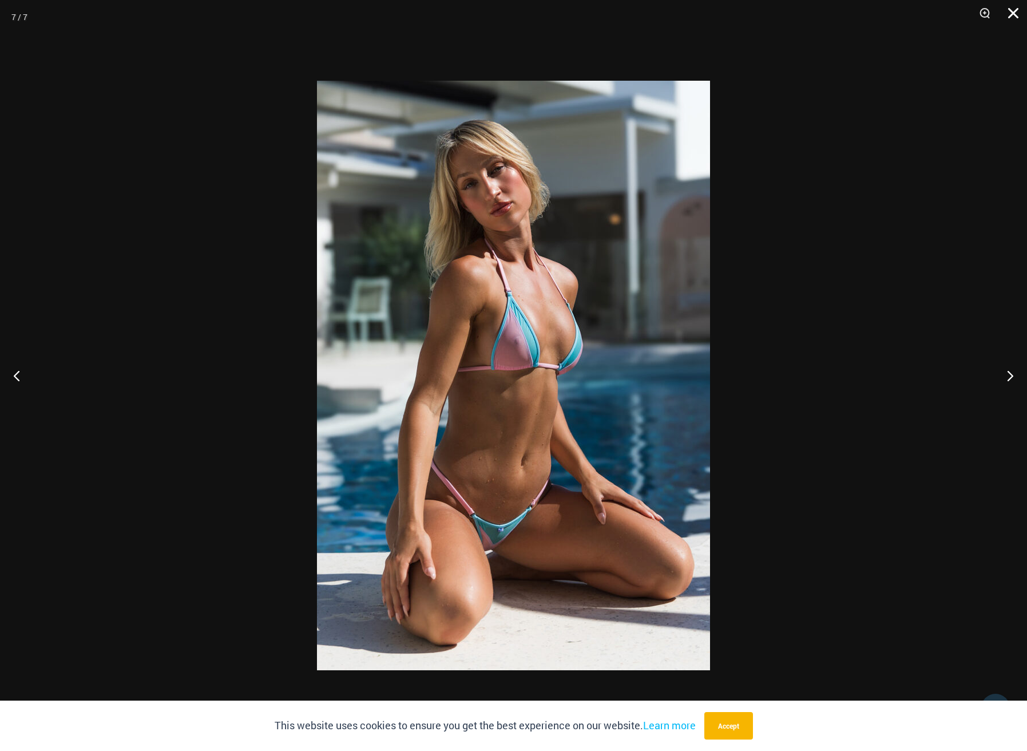
click at [1013, 13] on button "Close" at bounding box center [1009, 17] width 29 height 34
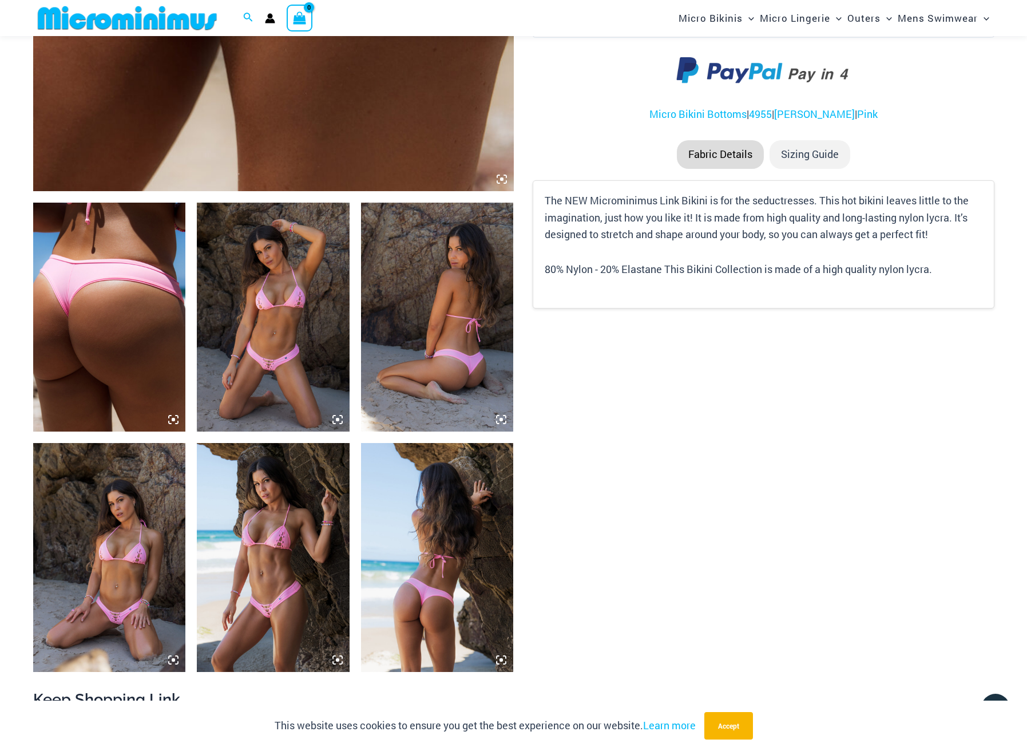
scroll to position [637, 0]
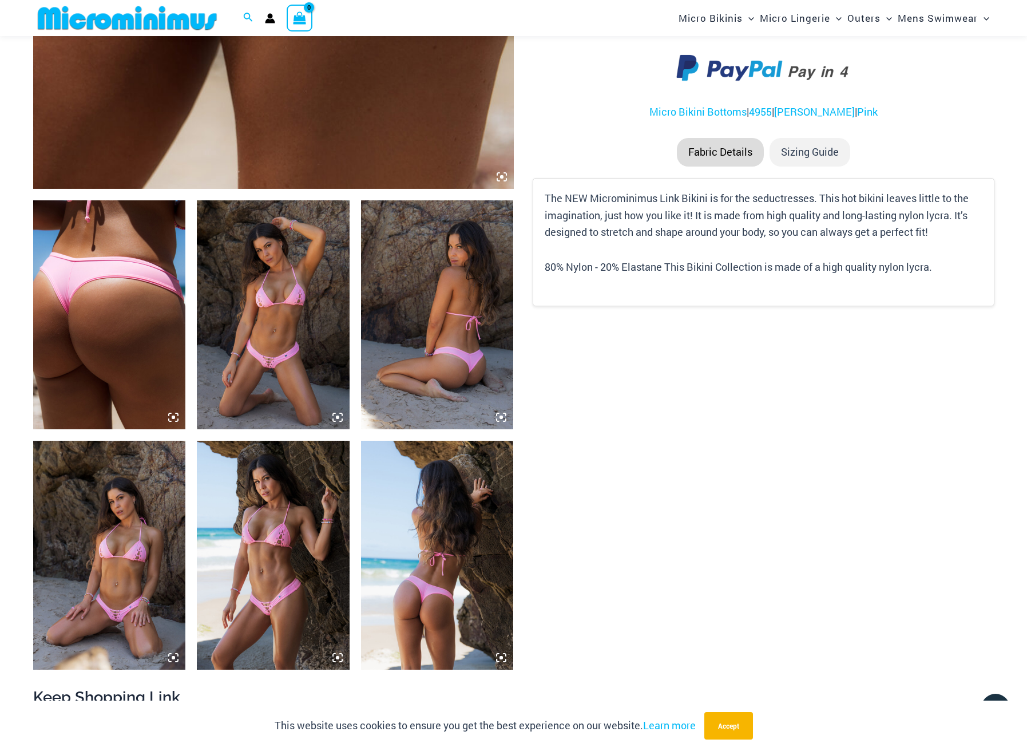
drag, startPoint x: 143, startPoint y: 313, endPoint x: -4, endPoint y: 370, distance: 157.6
